Goal: Information Seeking & Learning: Find specific fact

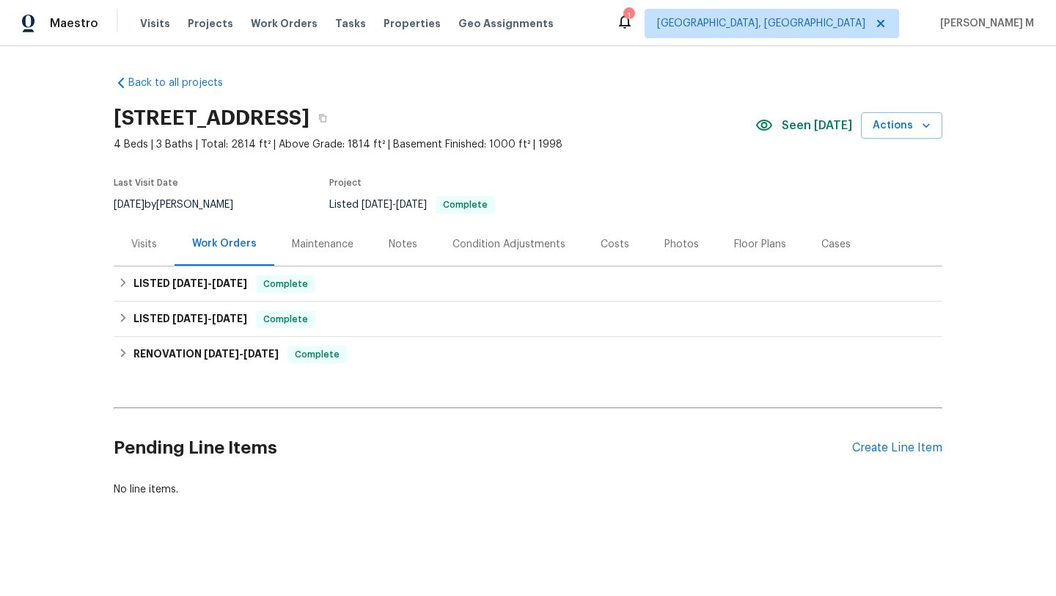
click at [150, 254] on div "Visits" at bounding box center [144, 243] width 61 height 43
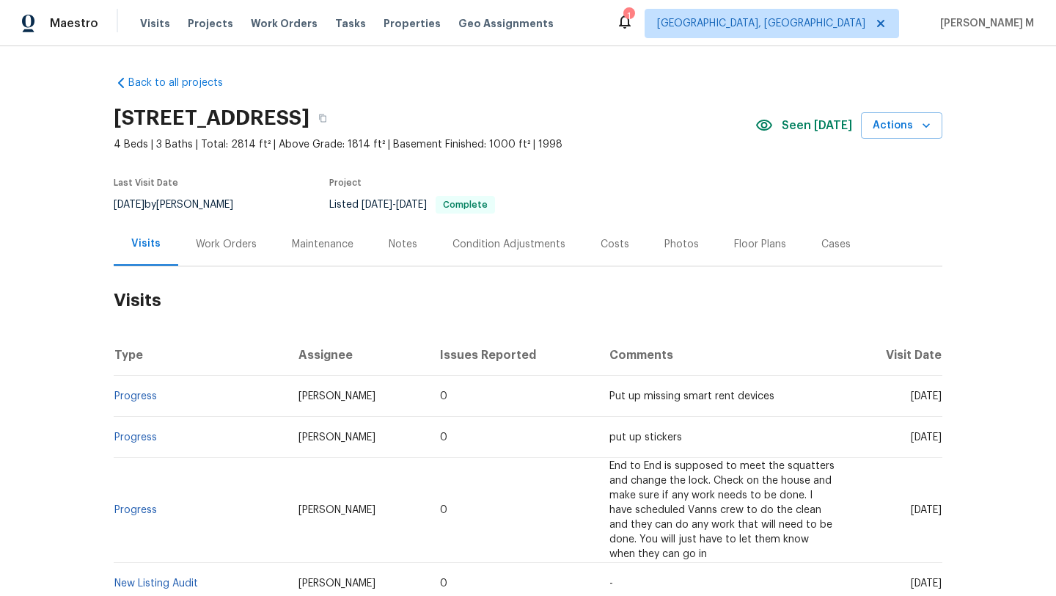
drag, startPoint x: 878, startPoint y: 398, endPoint x: 910, endPoint y: 397, distance: 31.5
click at [911, 397] on span "[DATE]" at bounding box center [926, 396] width 31 height 10
copy span "[DATE]"
click at [249, 236] on div "Work Orders" at bounding box center [226, 243] width 96 height 43
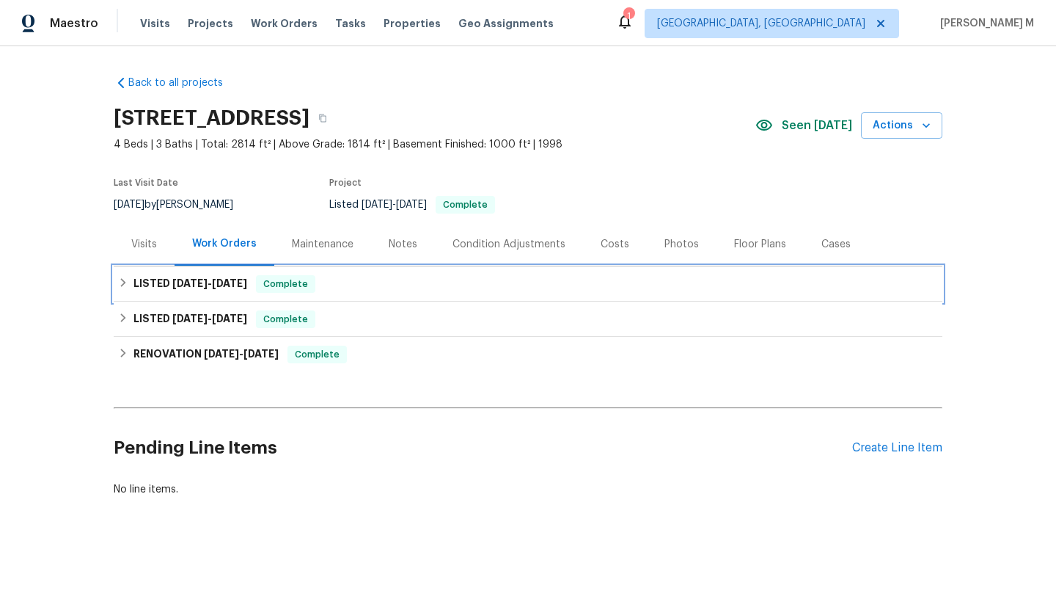
click at [173, 288] on h6 "LISTED [DATE] - [DATE]" at bounding box center [190, 284] width 114 height 18
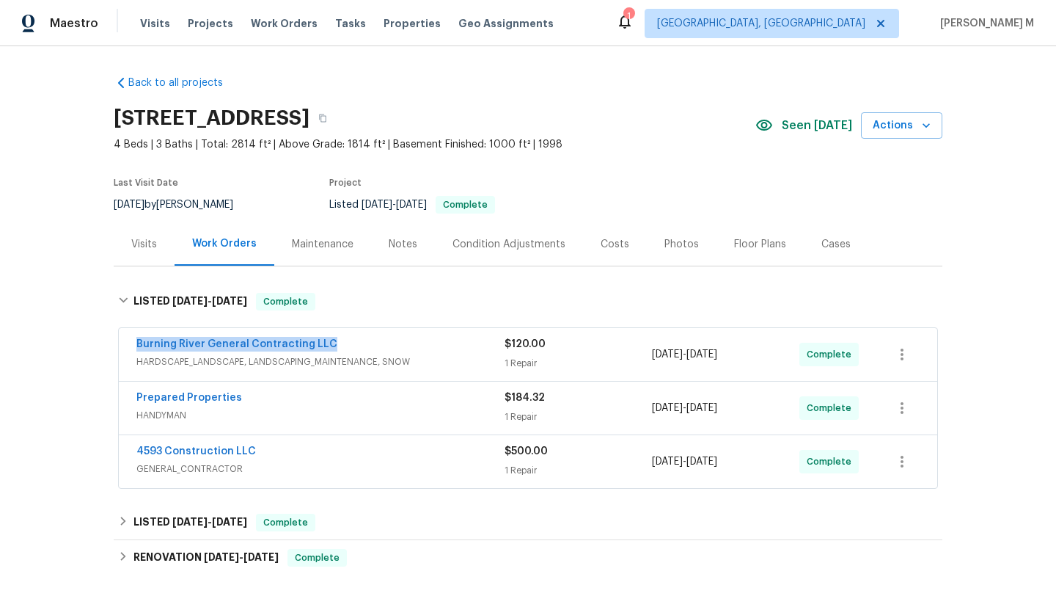
drag, startPoint x: 124, startPoint y: 346, endPoint x: 340, endPoint y: 342, distance: 215.7
click at [340, 342] on div "Burning River General Contracting LLC HARDSCAPE_LANDSCAPE, LANDSCAPING_MAINTENA…" at bounding box center [528, 354] width 819 height 53
copy link "Burning River General Contracting LLC"
click at [469, 351] on div "Burning River General Contracting LLC" at bounding box center [320, 346] width 368 height 18
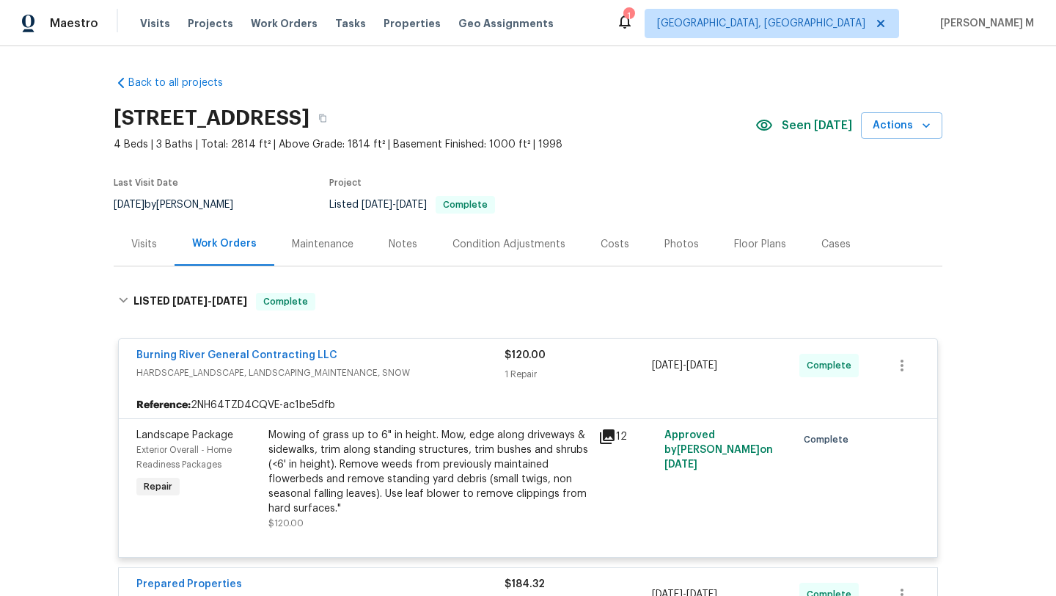
copy span "9/10/2025 - 9/10/2025"
drag, startPoint x: 647, startPoint y: 366, endPoint x: 750, endPoint y: 368, distance: 103.4
click at [717, 368] on span "9/10/2025 - 9/10/2025" at bounding box center [684, 365] width 65 height 15
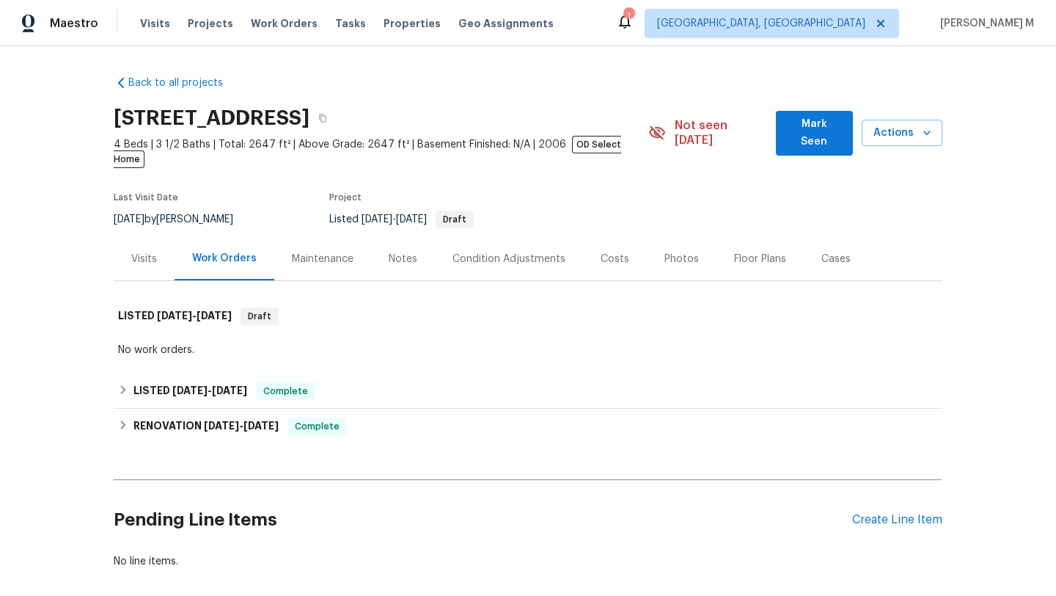
click at [125, 253] on div "Visits" at bounding box center [144, 258] width 61 height 43
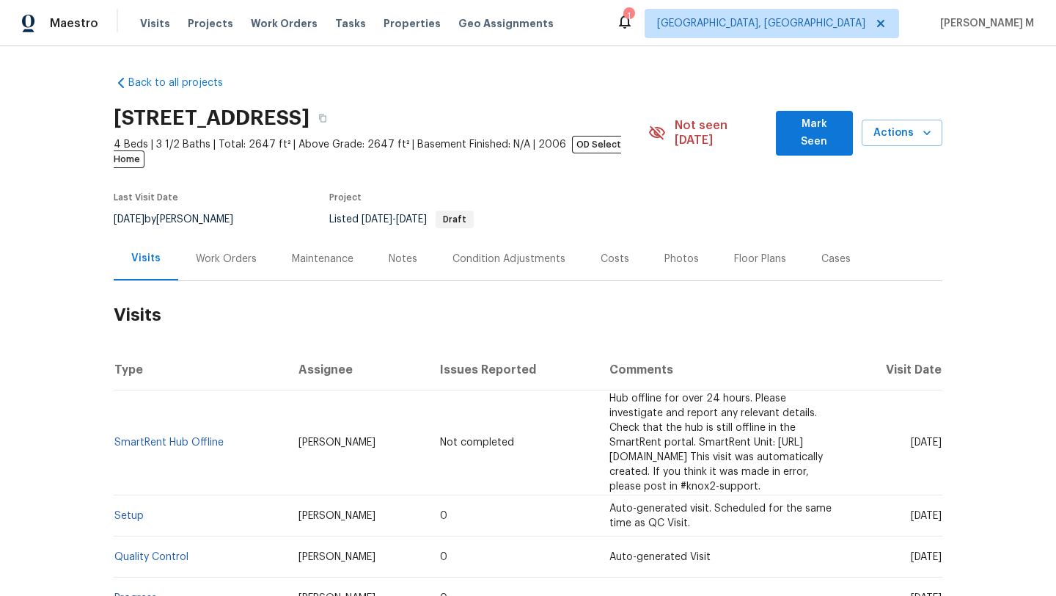
drag, startPoint x: 879, startPoint y: 422, endPoint x: 908, endPoint y: 419, distance: 28.8
click at [911, 437] on span "[DATE]" at bounding box center [926, 442] width 31 height 10
copy span "[DATE]"
click at [229, 252] on div "Work Orders" at bounding box center [226, 259] width 61 height 15
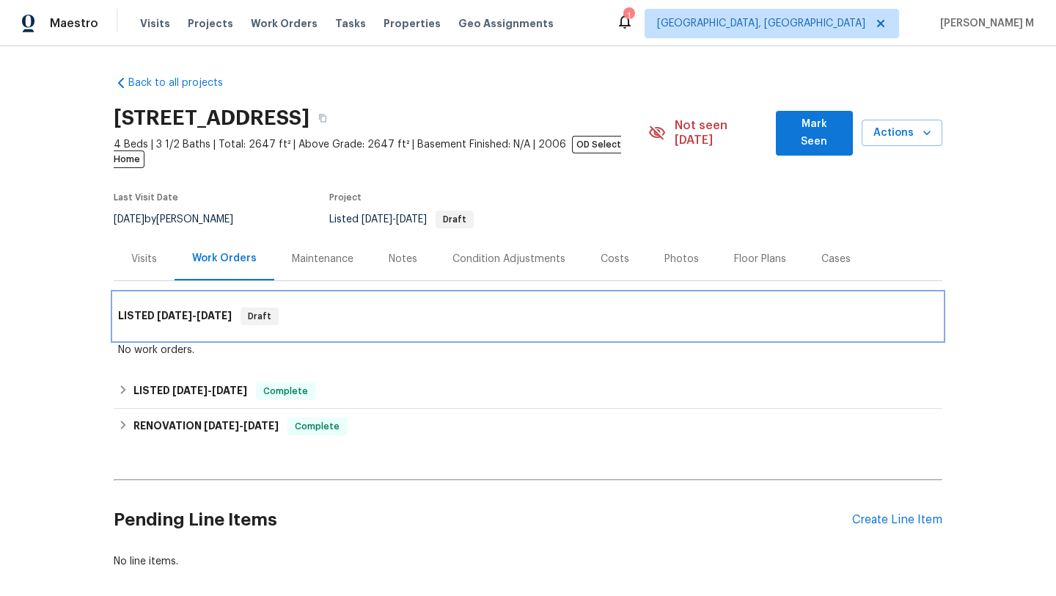
click at [203, 310] on span "[DATE]" at bounding box center [214, 315] width 35 height 10
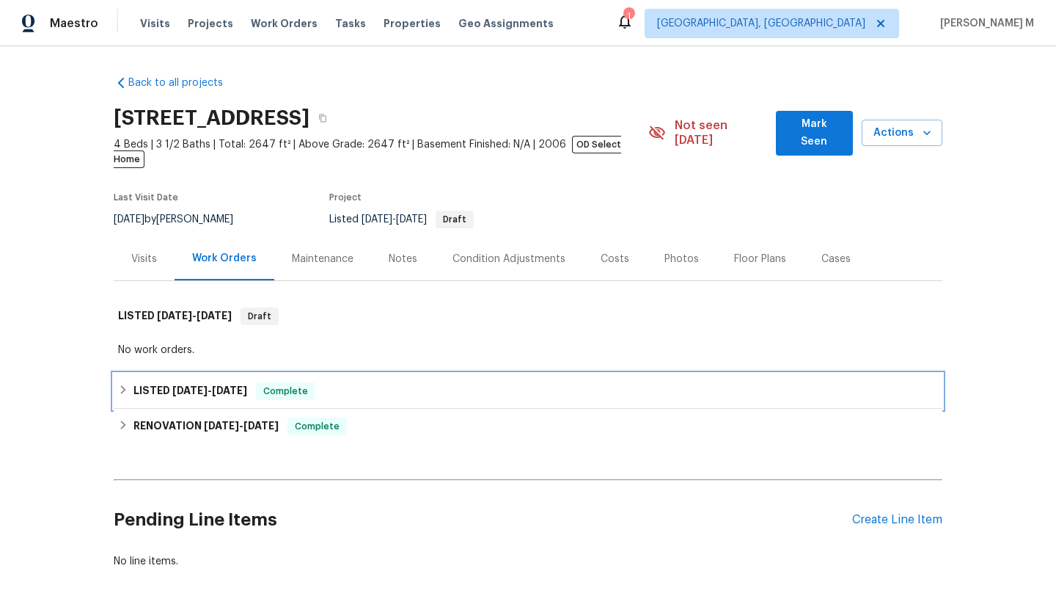
click at [183, 373] on div "LISTED [DATE] - [DATE] Complete" at bounding box center [528, 390] width 829 height 35
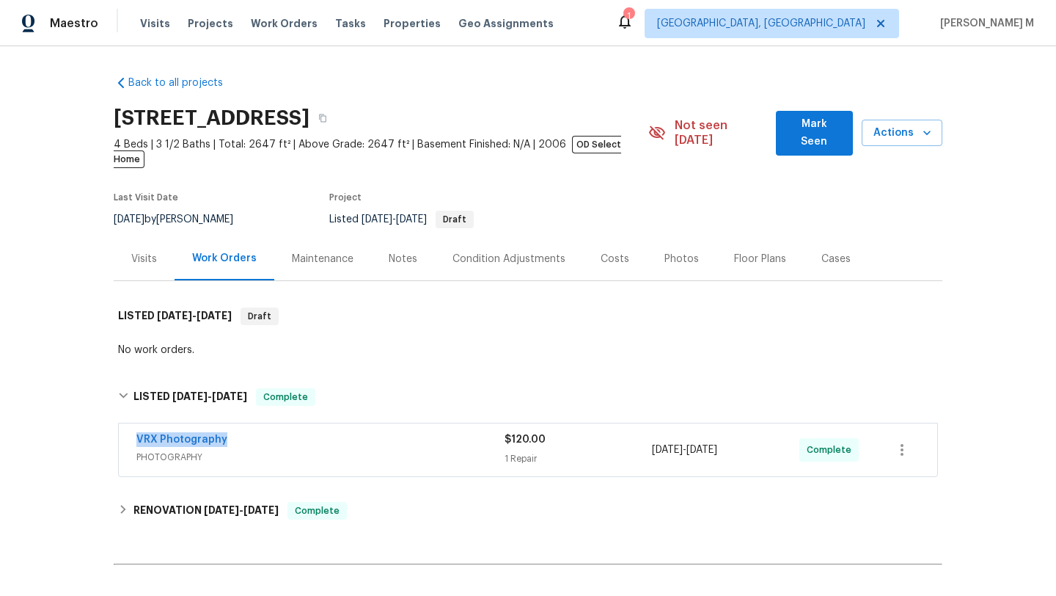
copy link "VRX Photography"
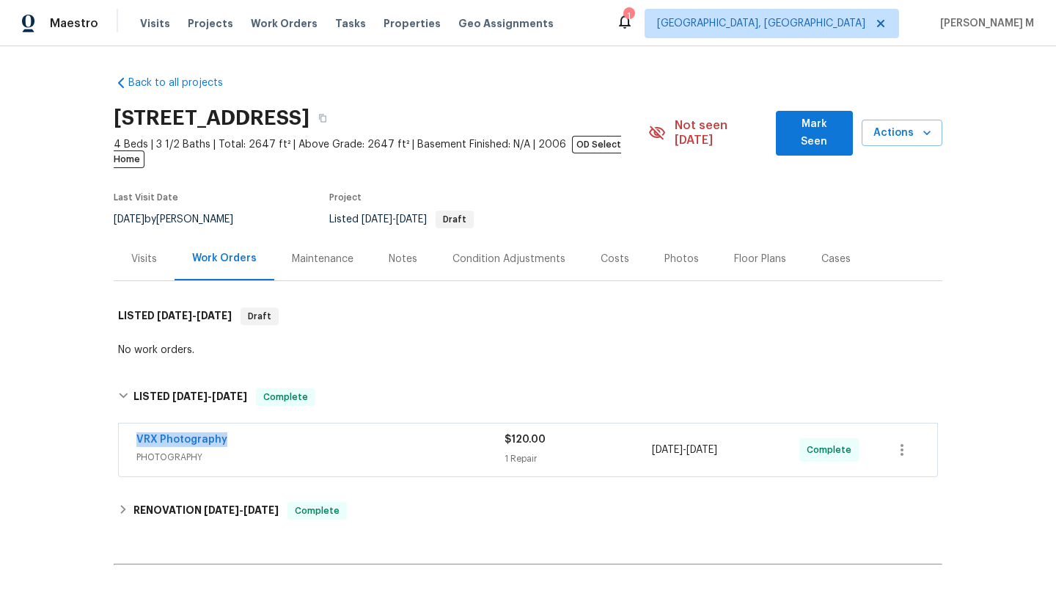
copy link "VRX Photography"
drag, startPoint x: 130, startPoint y: 419, endPoint x: 227, endPoint y: 420, distance: 97.6
click at [227, 423] on div "VRX Photography PHOTOGRAPHY $120.00 1 Repair [DATE] - [DATE] Complete" at bounding box center [528, 449] width 819 height 53
copy span "[DATE] - [DATE]"
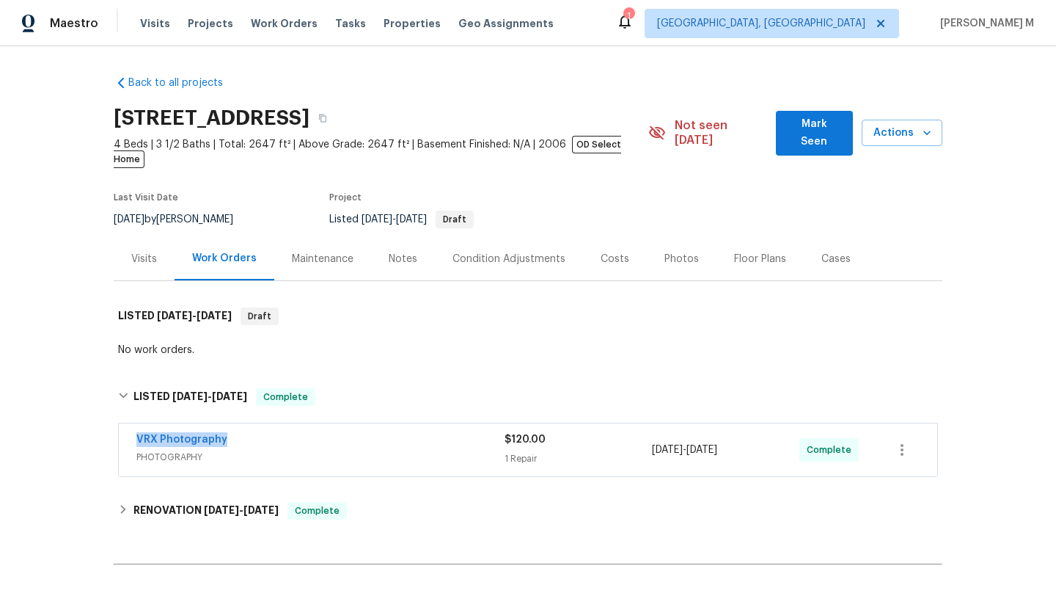
drag, startPoint x: 649, startPoint y: 436, endPoint x: 747, endPoint y: 434, distance: 98.3
click at [717, 442] on span "[DATE] - [DATE]" at bounding box center [684, 449] width 65 height 15
